Goal: Task Accomplishment & Management: Manage account settings

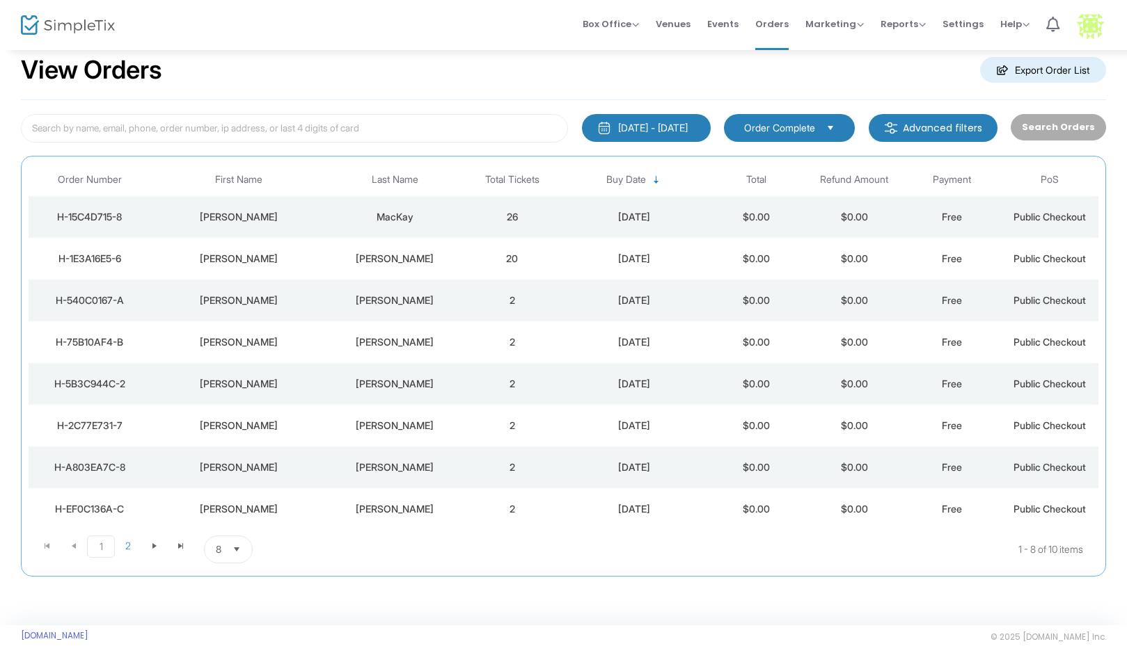
scroll to position [30, 0]
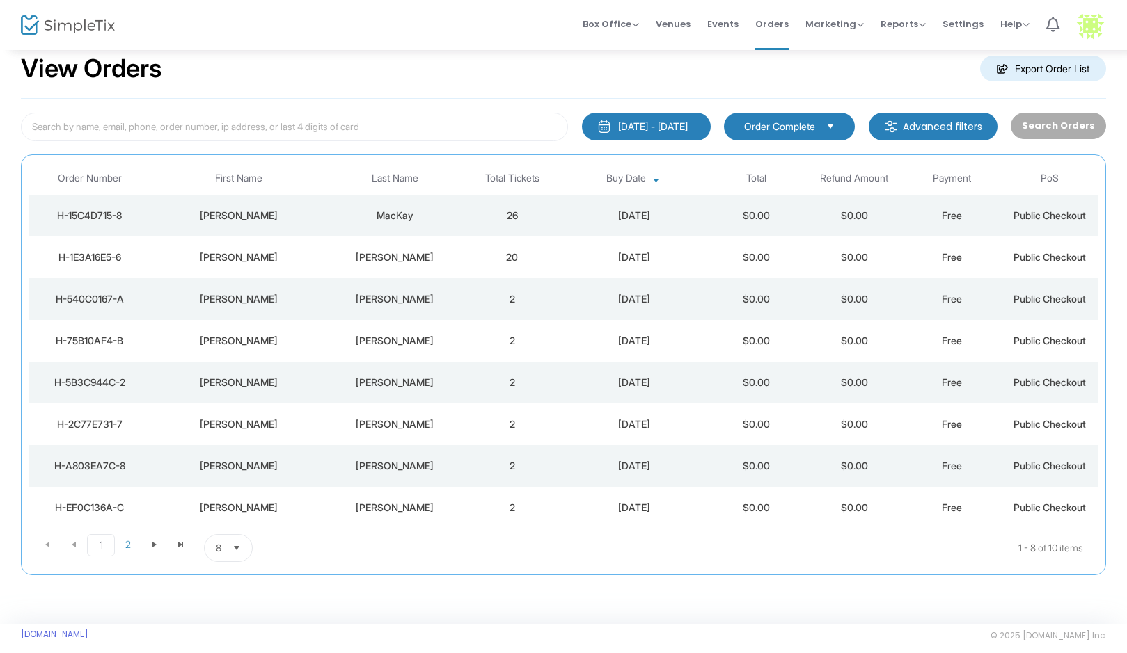
click at [231, 546] on span "Select" at bounding box center [236, 548] width 23 height 23
click at [228, 475] on li "25" at bounding box center [229, 464] width 48 height 28
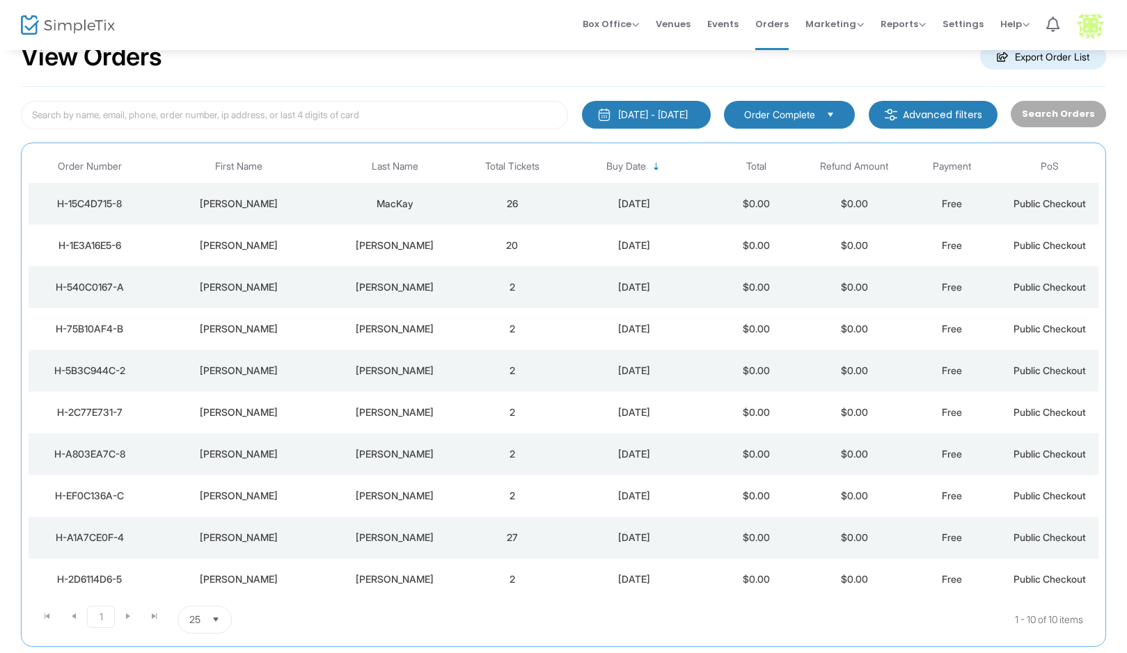
scroll to position [47, 0]
